Goal: Information Seeking & Learning: Learn about a topic

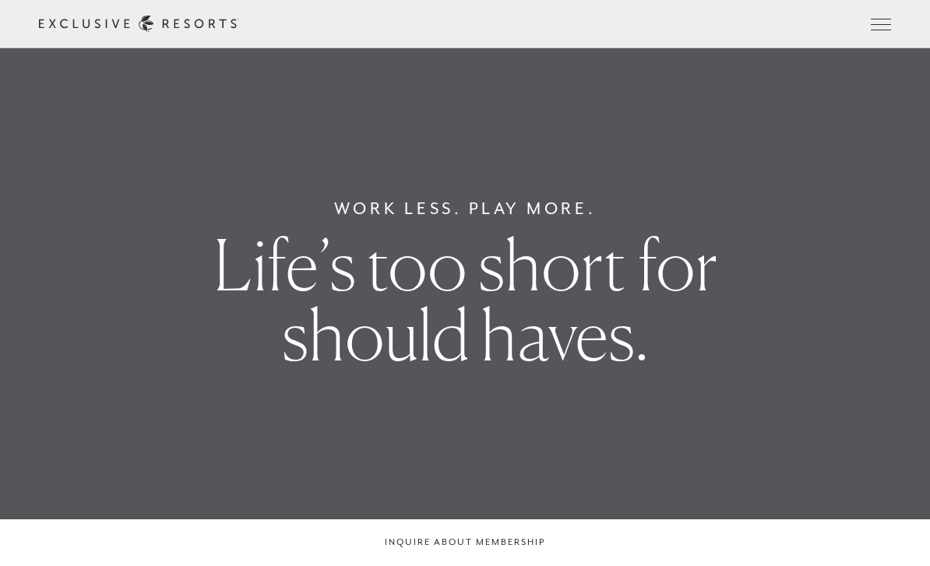
click at [887, 30] on button "Open navigation" at bounding box center [880, 24] width 20 height 11
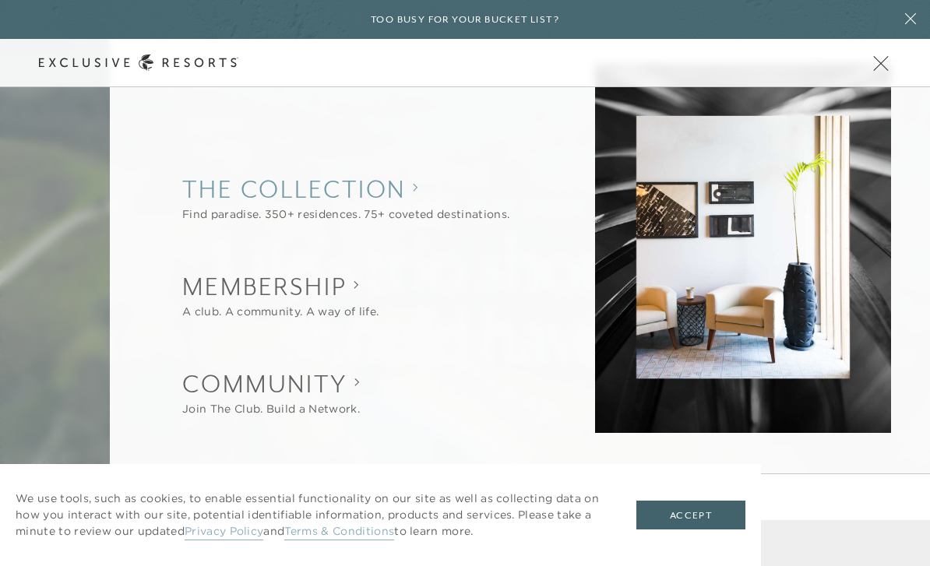
click at [227, 189] on collection "The Collection" at bounding box center [345, 189] width 327 height 34
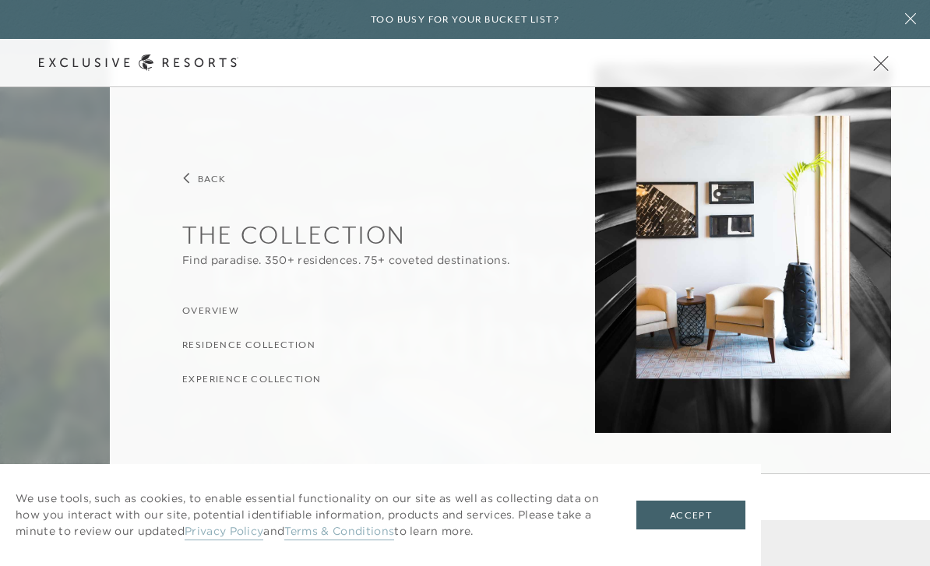
click at [205, 344] on h3 "Residence Collection" at bounding box center [248, 344] width 133 height 15
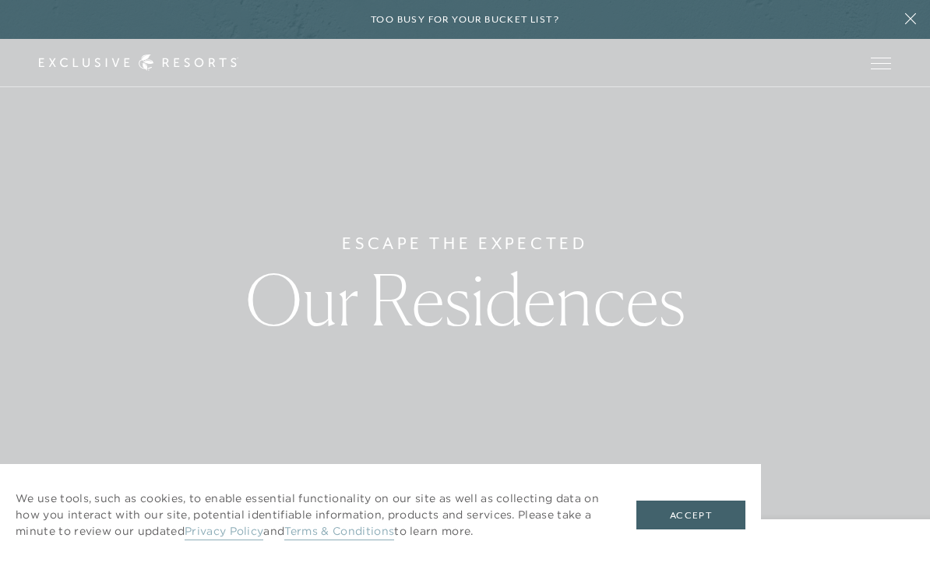
click at [694, 504] on button "Accept" at bounding box center [690, 516] width 109 height 30
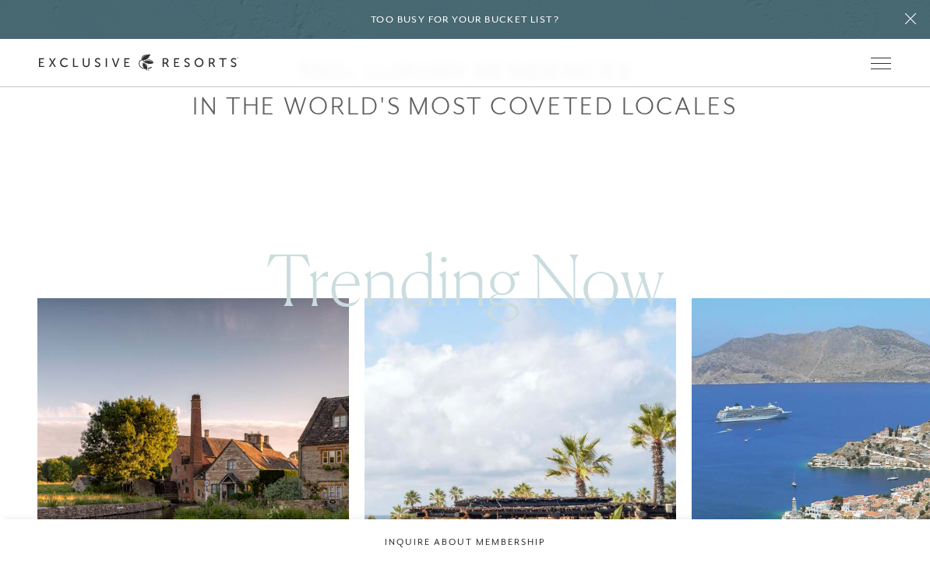
scroll to position [621, 0]
click at [881, 69] on button "Open navigation" at bounding box center [880, 63] width 20 height 11
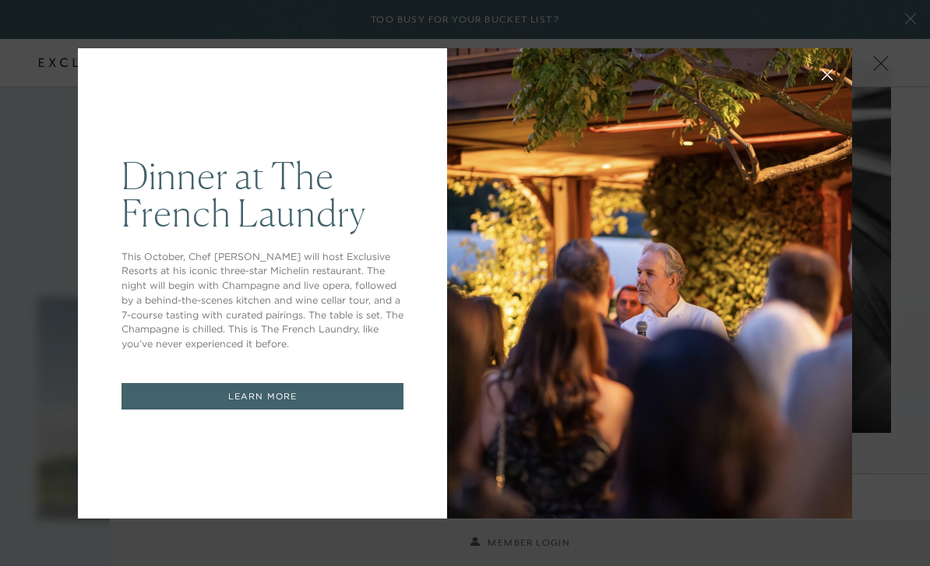
scroll to position [0, 0]
click at [852, 48] on div at bounding box center [852, 48] width 0 height 0
click at [824, 85] on button at bounding box center [826, 72] width 37 height 37
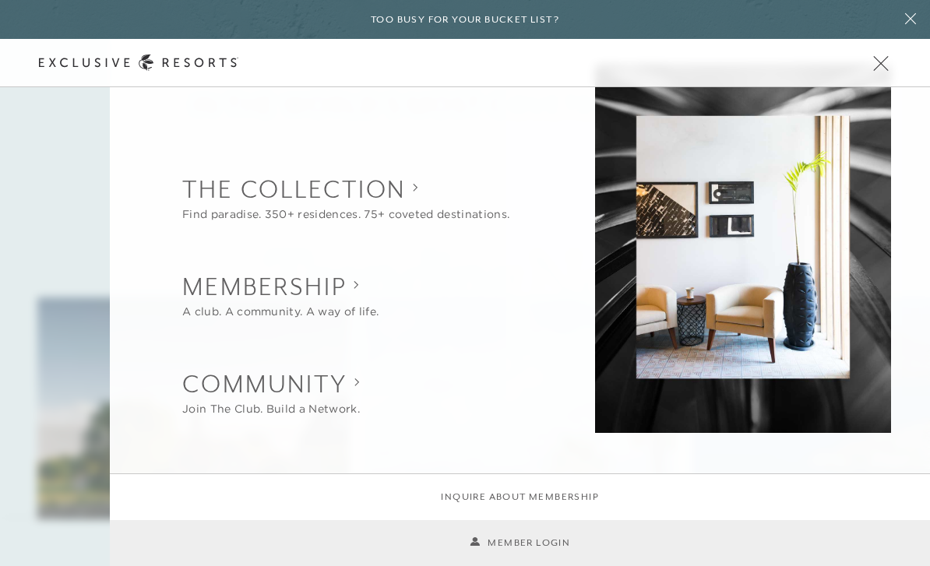
click at [889, 67] on span "Open navigation" at bounding box center [880, 63] width 20 height 11
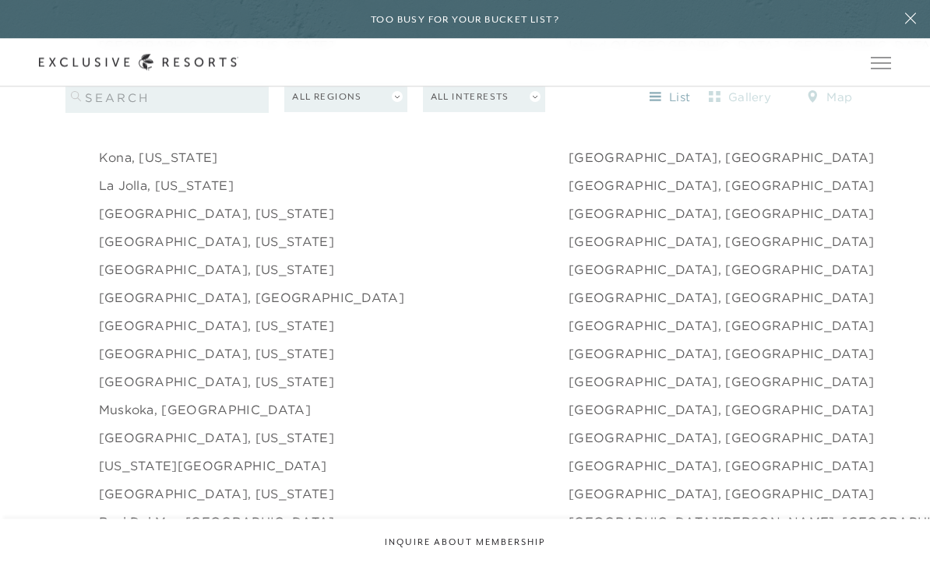
scroll to position [1998, 0]
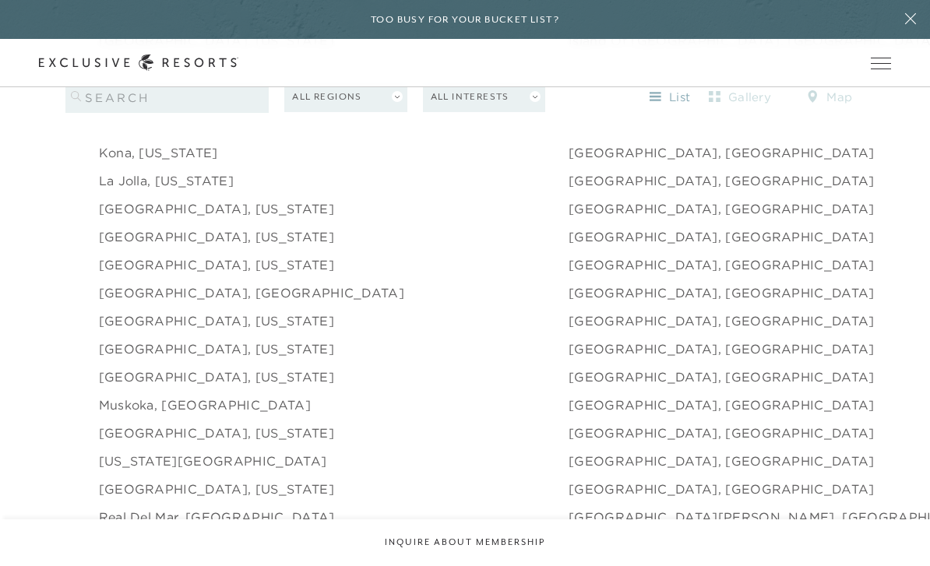
click at [190, 358] on link "[GEOGRAPHIC_DATA], [US_STATE]" at bounding box center [216, 348] width 235 height 19
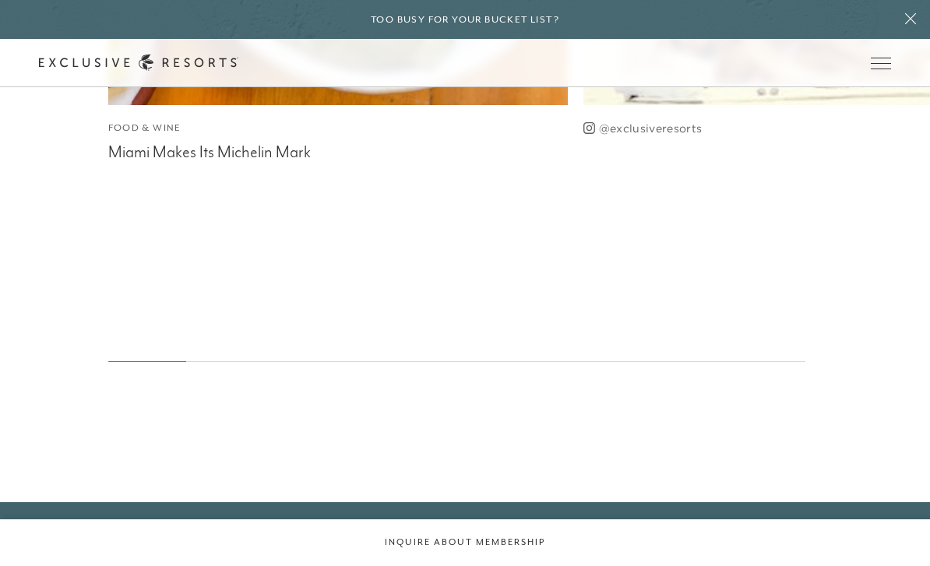
scroll to position [3843, 0]
